Goal: Information Seeking & Learning: Check status

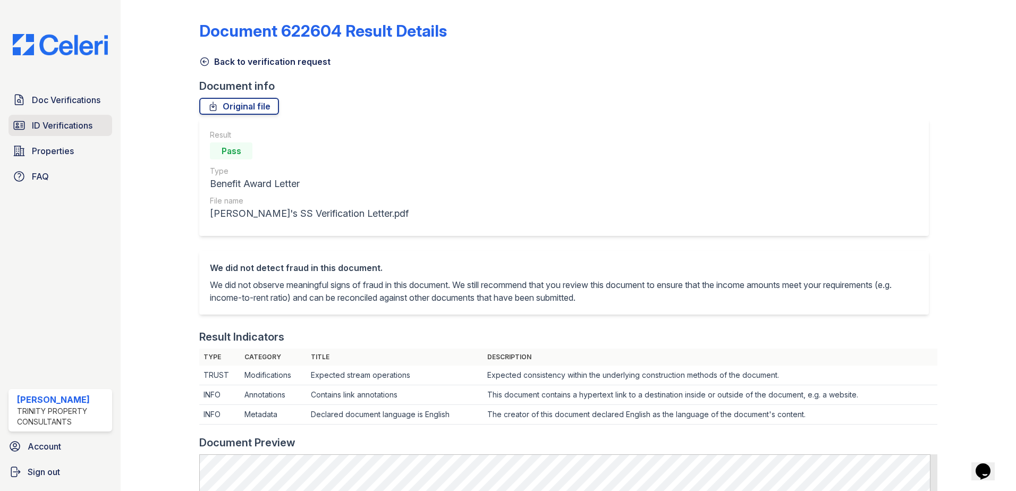
scroll to position [425, 0]
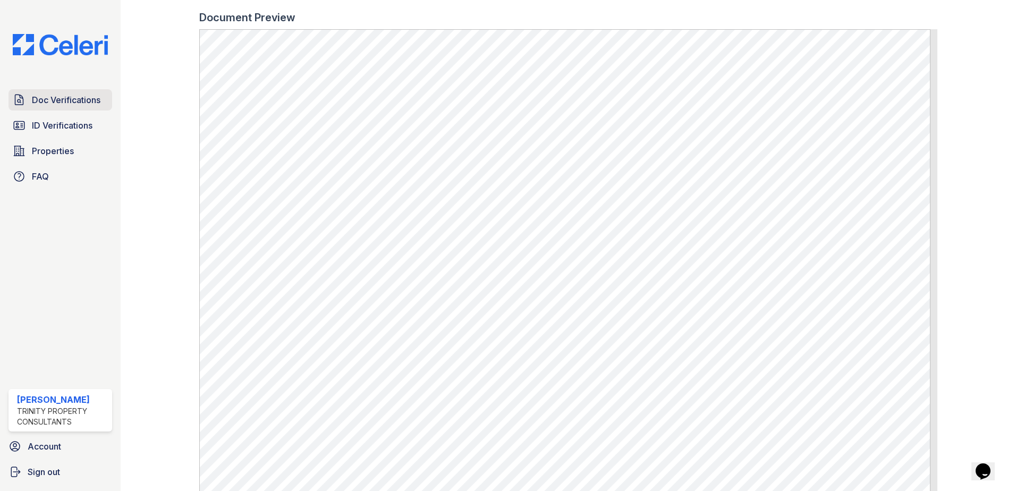
click at [55, 102] on span "Doc Verifications" at bounding box center [66, 99] width 69 height 13
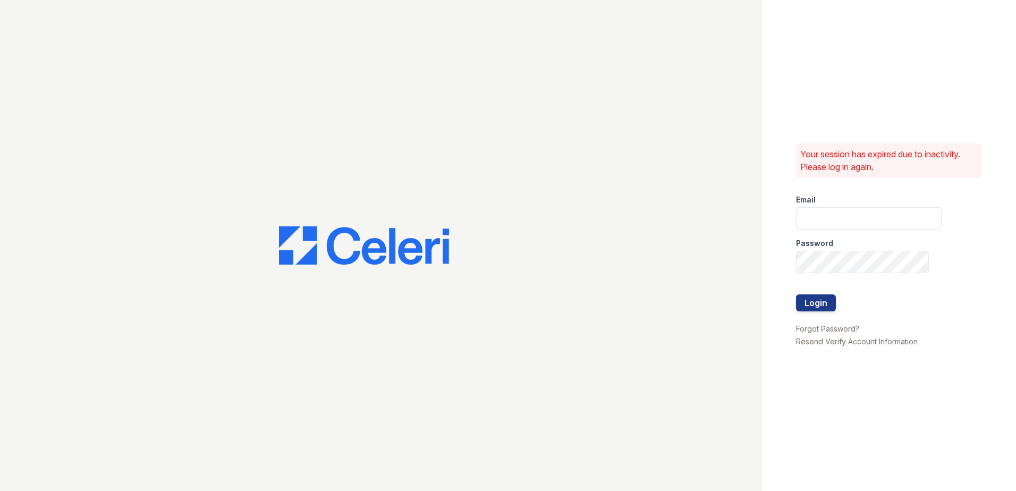
type input "kpartee@trinity-pm.com"
click at [821, 299] on button "Login" at bounding box center [816, 302] width 40 height 17
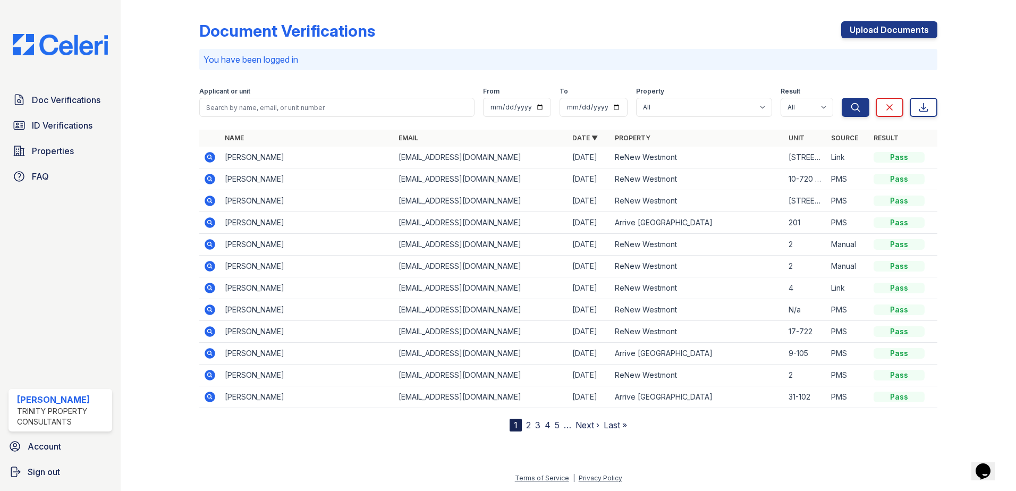
click at [206, 179] on icon at bounding box center [210, 179] width 11 height 11
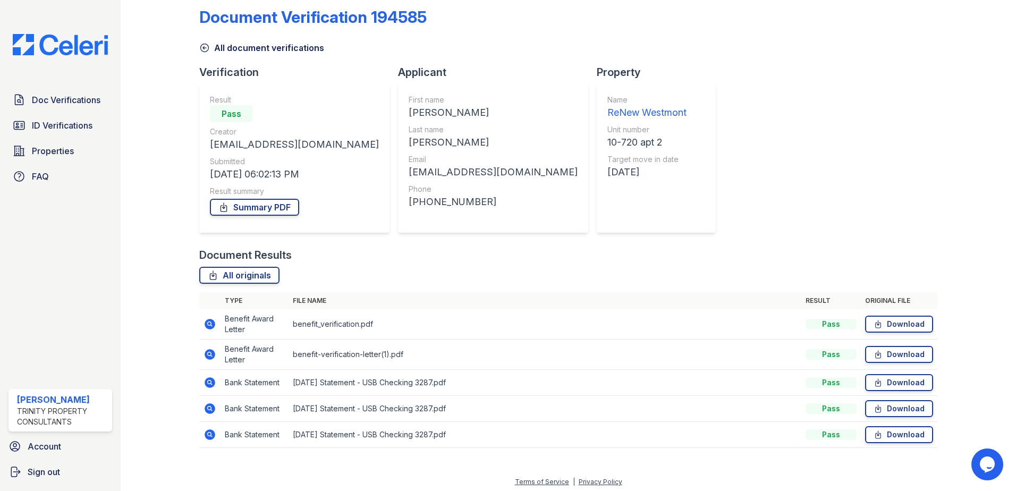
scroll to position [18, 0]
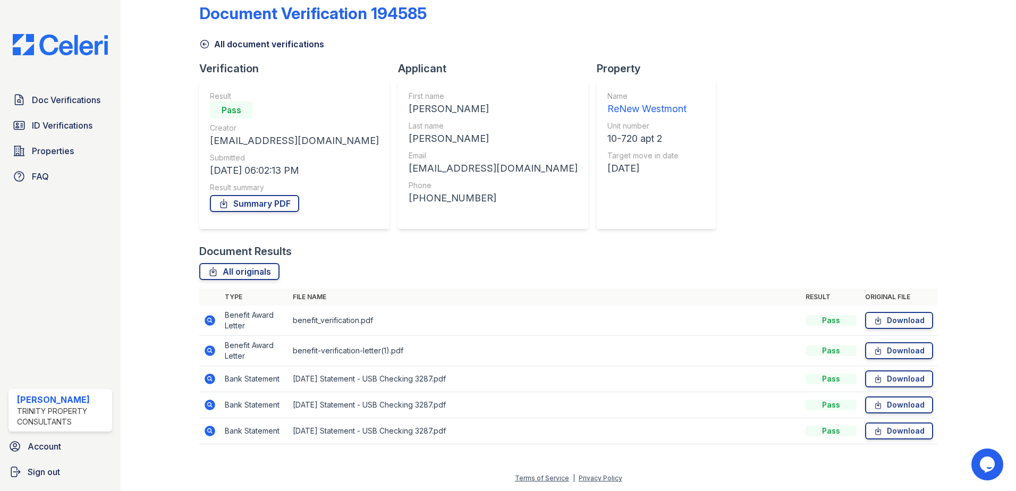
click at [208, 321] on icon at bounding box center [209, 320] width 13 height 13
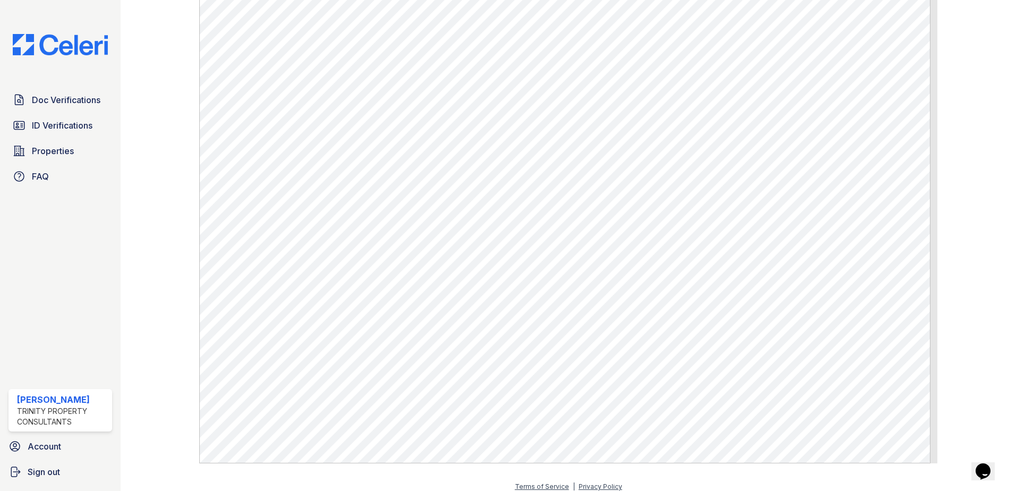
scroll to position [522, 0]
click at [48, 104] on span "Doc Verifications" at bounding box center [66, 99] width 69 height 13
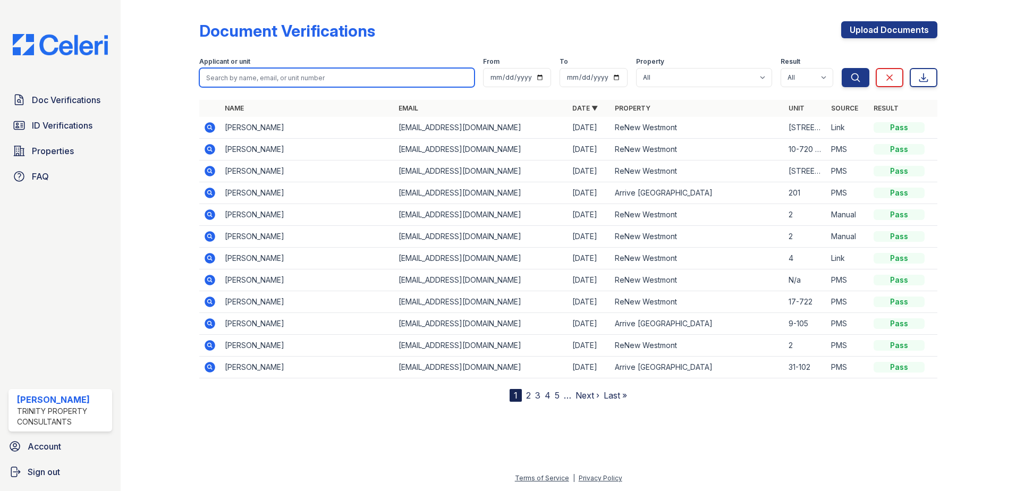
click at [246, 78] on input "search" at bounding box center [336, 77] width 275 height 19
type input "roshy"
click at [841, 68] on button "Search" at bounding box center [855, 77] width 28 height 19
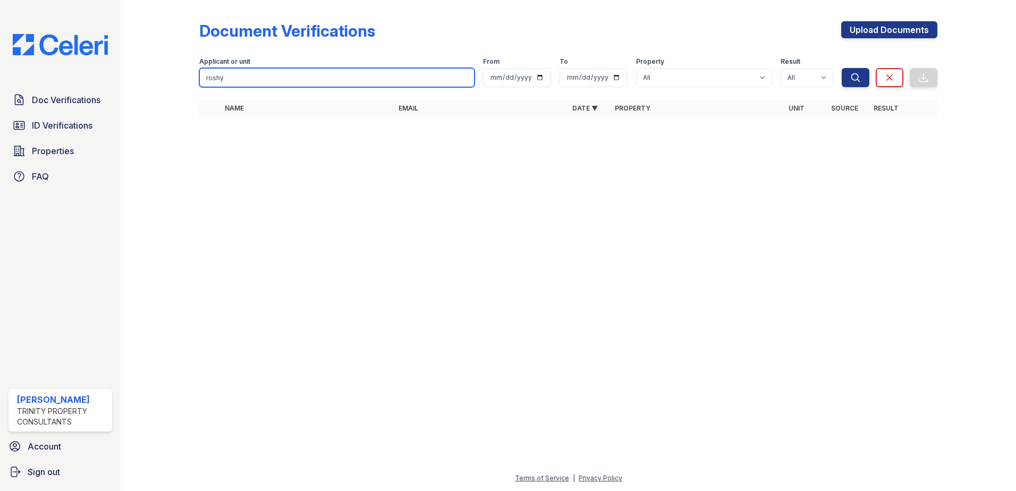
click at [243, 75] on input "roshy" at bounding box center [336, 77] width 275 height 19
type input "jojo"
click at [841, 68] on button "Search" at bounding box center [855, 77] width 28 height 19
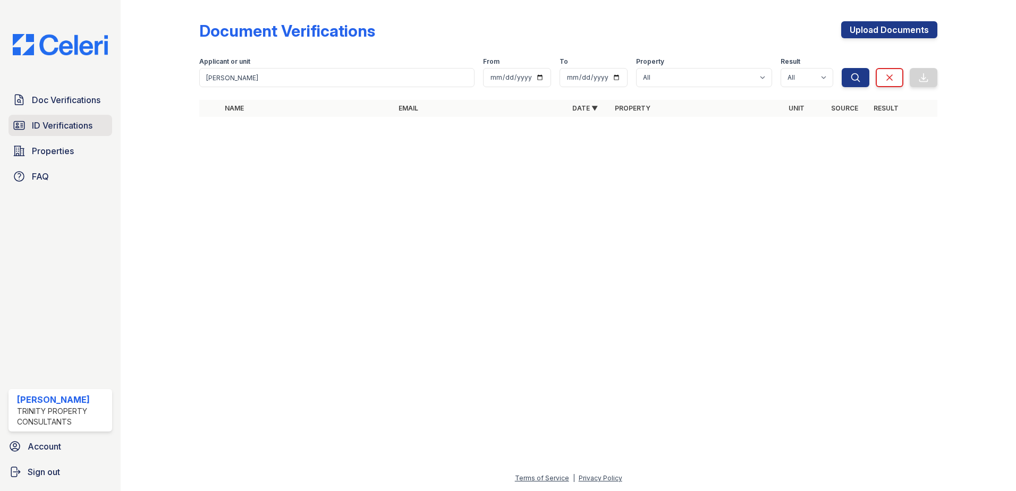
click at [63, 126] on span "ID Verifications" at bounding box center [62, 125] width 61 height 13
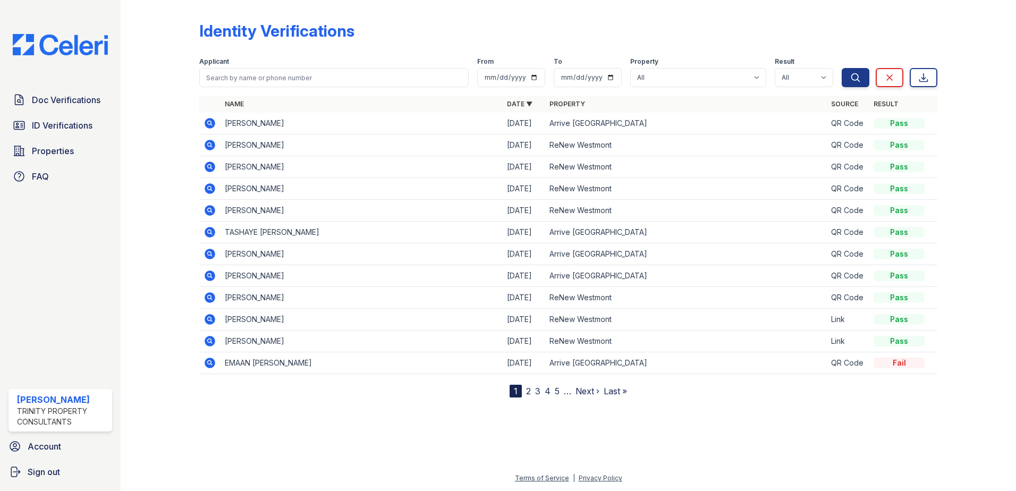
click at [528, 393] on link "2" at bounding box center [528, 391] width 5 height 11
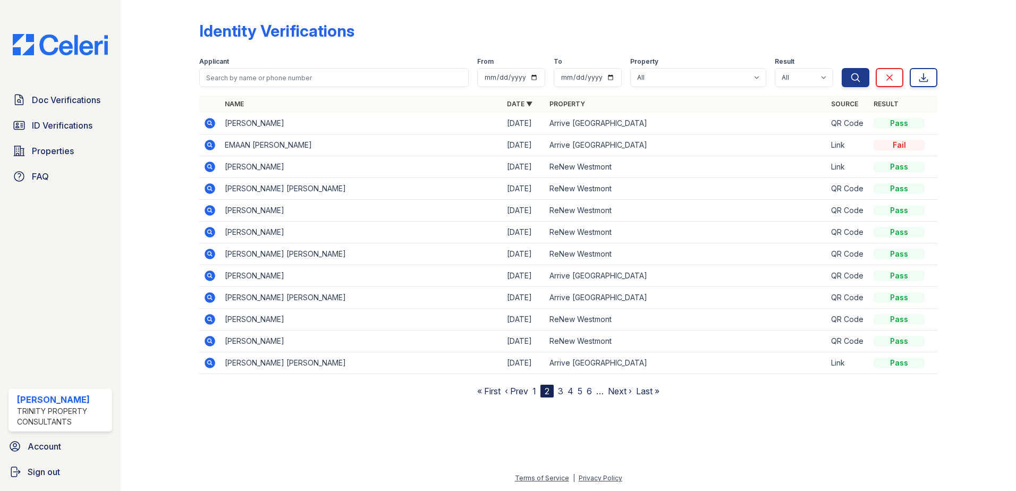
click at [562, 390] on link "3" at bounding box center [560, 391] width 5 height 11
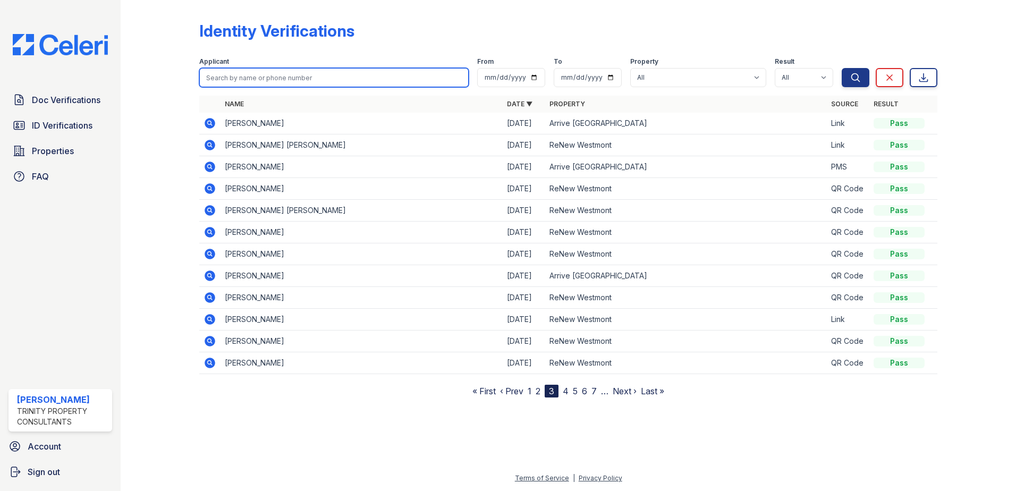
click at [261, 80] on input "search" at bounding box center [333, 77] width 269 height 19
type input "roshy"
click at [841, 68] on button "Search" at bounding box center [855, 77] width 28 height 19
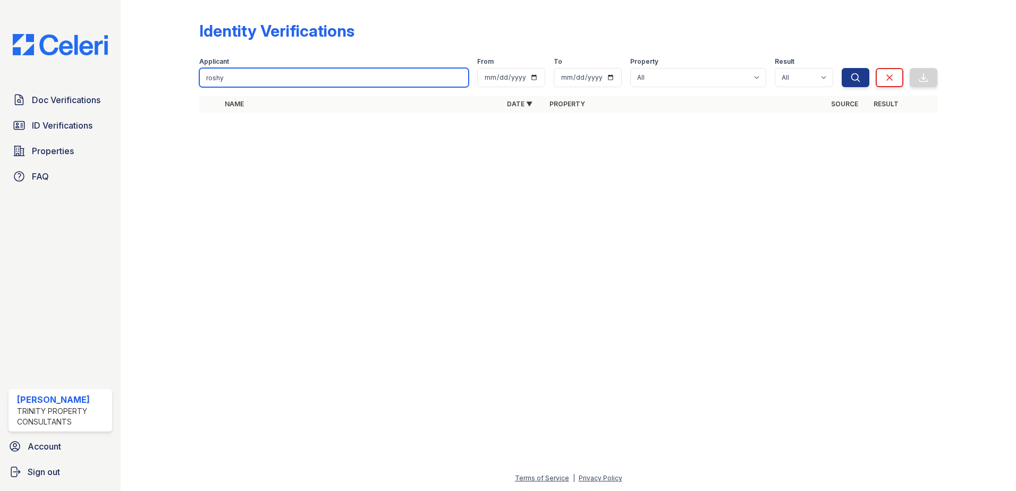
click at [261, 80] on input "roshy" at bounding box center [333, 77] width 269 height 19
type input "jojo"
click at [841, 68] on button "Search" at bounding box center [855, 77] width 28 height 19
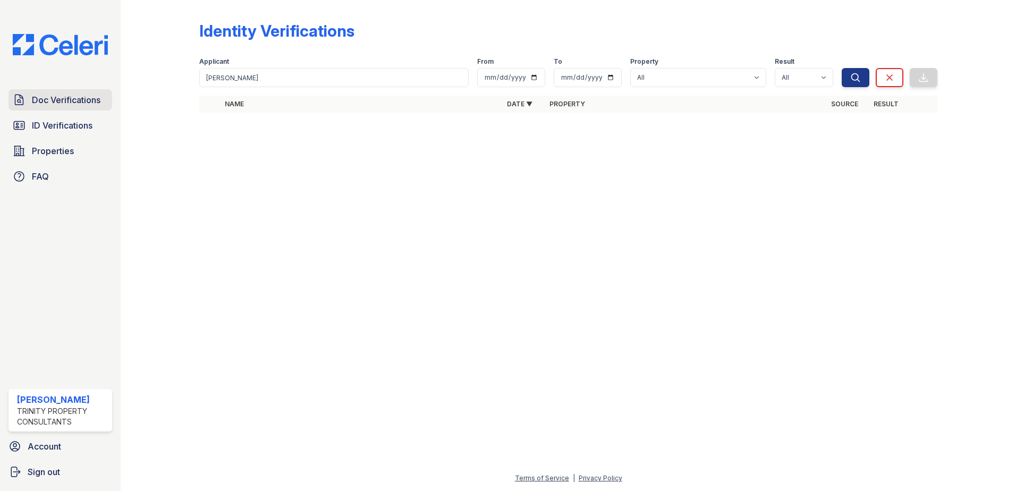
click at [69, 104] on span "Doc Verifications" at bounding box center [66, 99] width 69 height 13
